Goal: Task Accomplishment & Management: Manage account settings

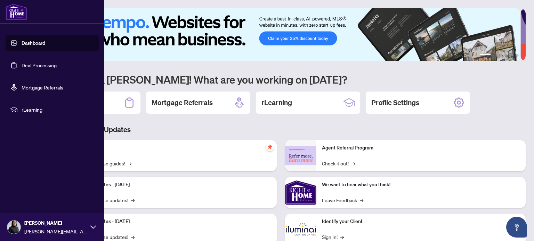
click at [26, 68] on link "Deal Processing" at bounding box center [39, 65] width 35 height 6
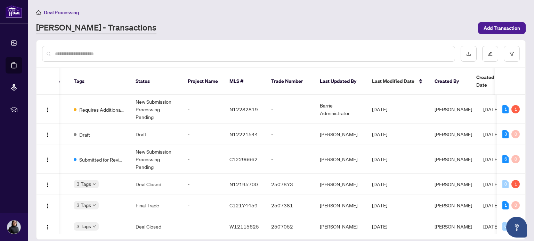
scroll to position [0, 192]
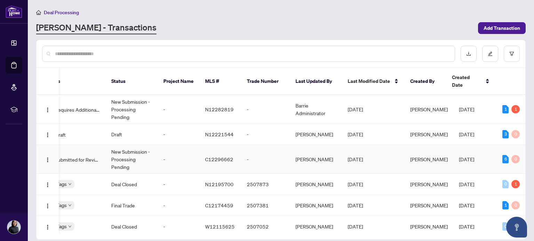
click at [154, 147] on td "New Submission - Processing Pending" at bounding box center [132, 159] width 52 height 29
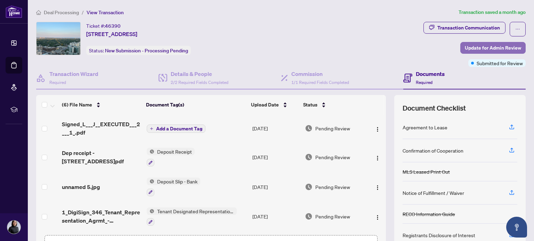
click at [468, 51] on span "Update for Admin Review" at bounding box center [493, 47] width 56 height 11
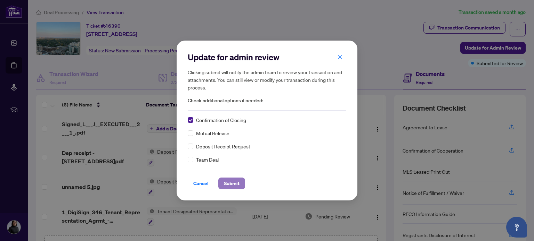
click at [224, 182] on span "Submit" at bounding box center [232, 183] width 16 height 11
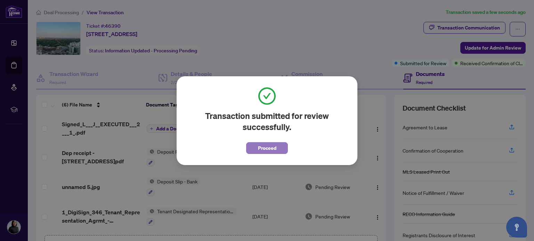
click at [252, 153] on button "Proceed" at bounding box center [267, 148] width 42 height 12
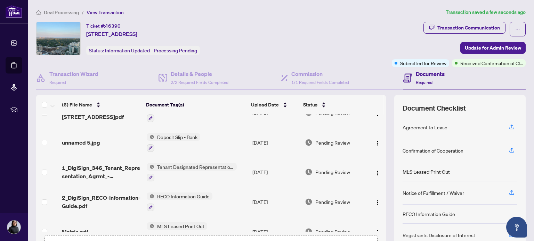
scroll to position [59, 0]
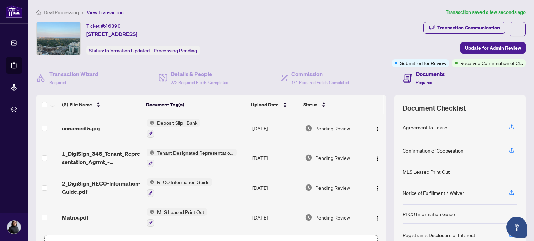
click at [81, 214] on span "Matrix.pdf" at bounding box center [75, 218] width 26 height 8
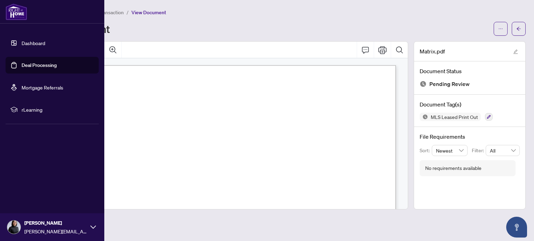
click at [22, 64] on link "Deal Processing" at bounding box center [39, 65] width 35 height 6
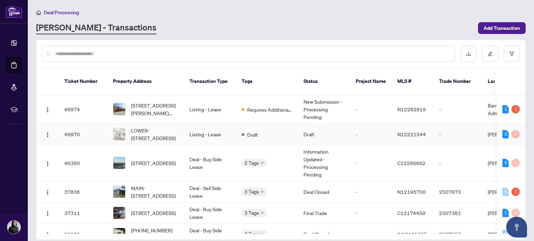
click at [218, 131] on td "Listing - Lease" at bounding box center [210, 134] width 52 height 21
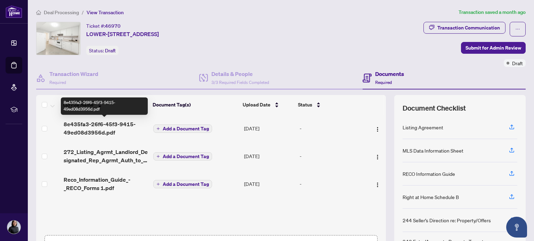
click at [91, 130] on span "8e435fa3-26f6-45f3-9415-49ed08d3956d.pdf" at bounding box center [106, 128] width 84 height 17
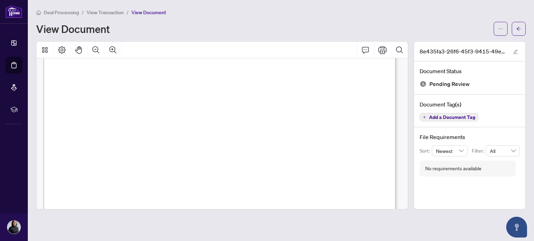
scroll to position [221, 0]
click at [108, 12] on span "View Transaction" at bounding box center [105, 12] width 37 height 6
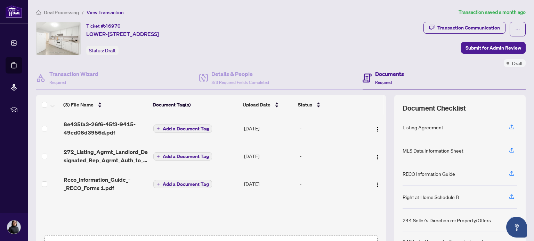
click at [275, 43] on div "Ticket #: 46970 LOWER-[STREET_ADDRESS] Status: Draft" at bounding box center [228, 38] width 384 height 33
click at [68, 9] on span "Deal Processing" at bounding box center [61, 12] width 35 height 6
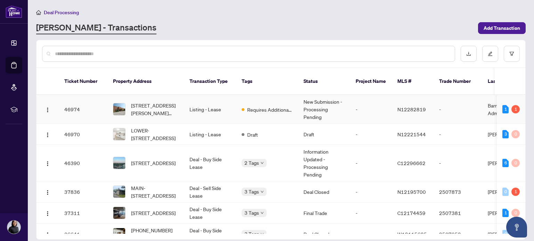
click at [155, 103] on span "[STREET_ADDRESS][PERSON_NAME][PERSON_NAME]" at bounding box center [154, 109] width 47 height 15
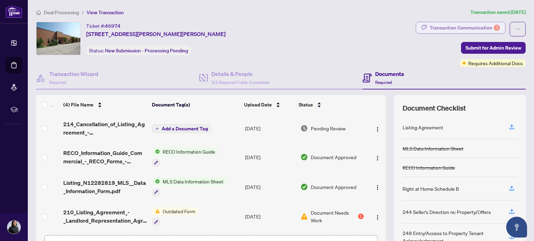
click at [435, 25] on div "Transaction Communication 1" at bounding box center [464, 27] width 70 height 11
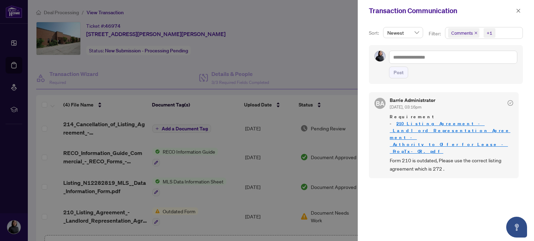
click at [291, 171] on div at bounding box center [267, 120] width 534 height 241
click at [516, 10] on icon "close" at bounding box center [518, 10] width 5 height 5
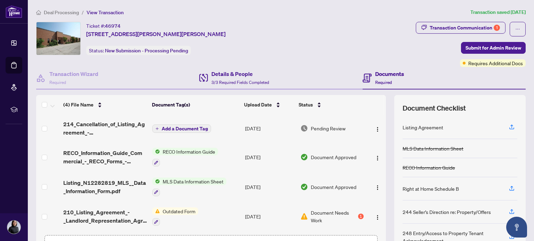
click at [272, 79] on div "Details & People 3/3 Required Fields Completed" at bounding box center [280, 78] width 163 height 23
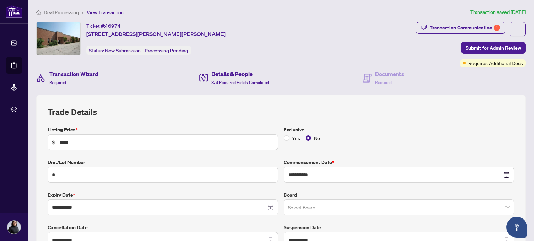
click at [115, 77] on div "Transaction Wizard Required" at bounding box center [117, 78] width 163 height 23
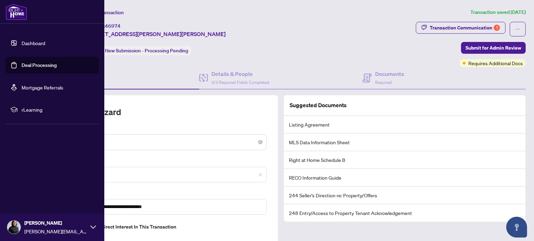
click at [22, 68] on link "Deal Processing" at bounding box center [39, 65] width 35 height 6
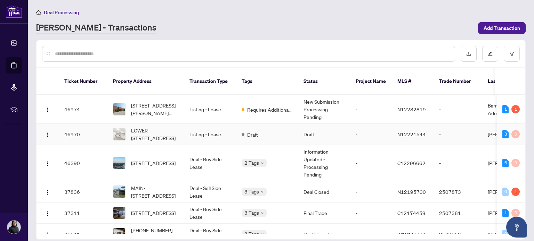
scroll to position [13, 0]
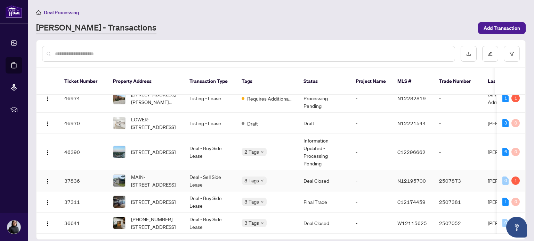
click at [257, 169] on body "Dashboard Deal Processing Mortgage Referrals rLearning [PERSON_NAME] [PERSON_NA…" at bounding box center [267, 120] width 534 height 241
click at [233, 172] on td "Deal - Sell Side Lease" at bounding box center [210, 181] width 52 height 21
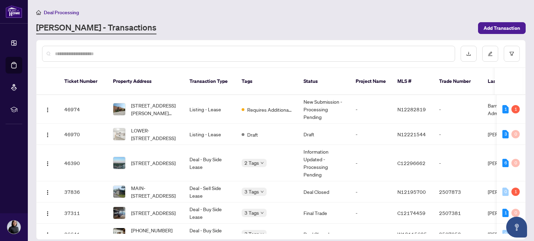
click at [300, 25] on div "[PERSON_NAME] - Transactions" at bounding box center [254, 28] width 437 height 13
